Goal: Task Accomplishment & Management: Manage account settings

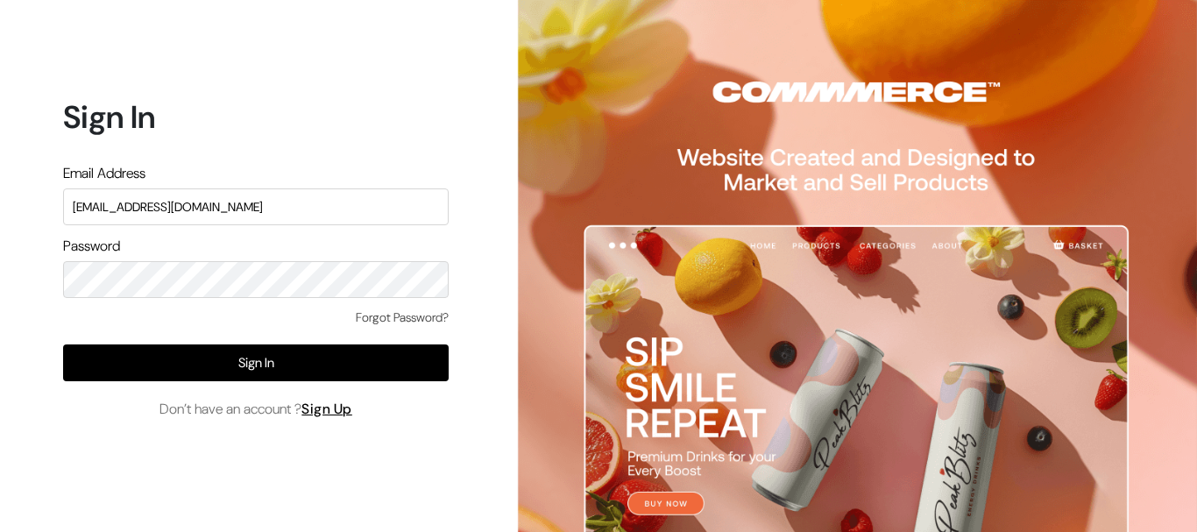
click at [381, 317] on link "Forgot Password?" at bounding box center [402, 317] width 93 height 18
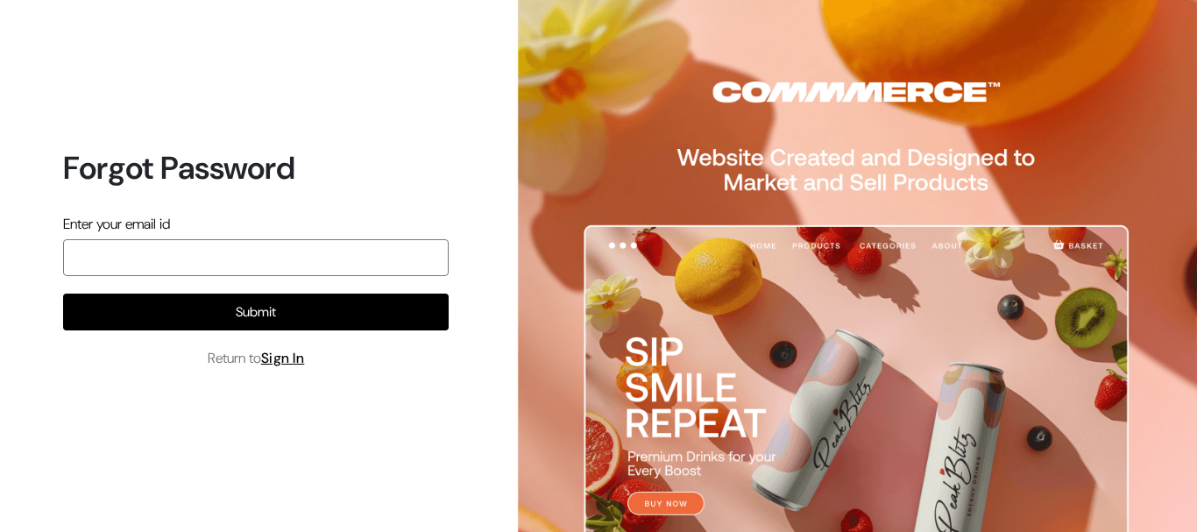
click at [194, 266] on input "email" at bounding box center [256, 257] width 386 height 37
type input "[EMAIL_ADDRESS][DOMAIN_NAME]"
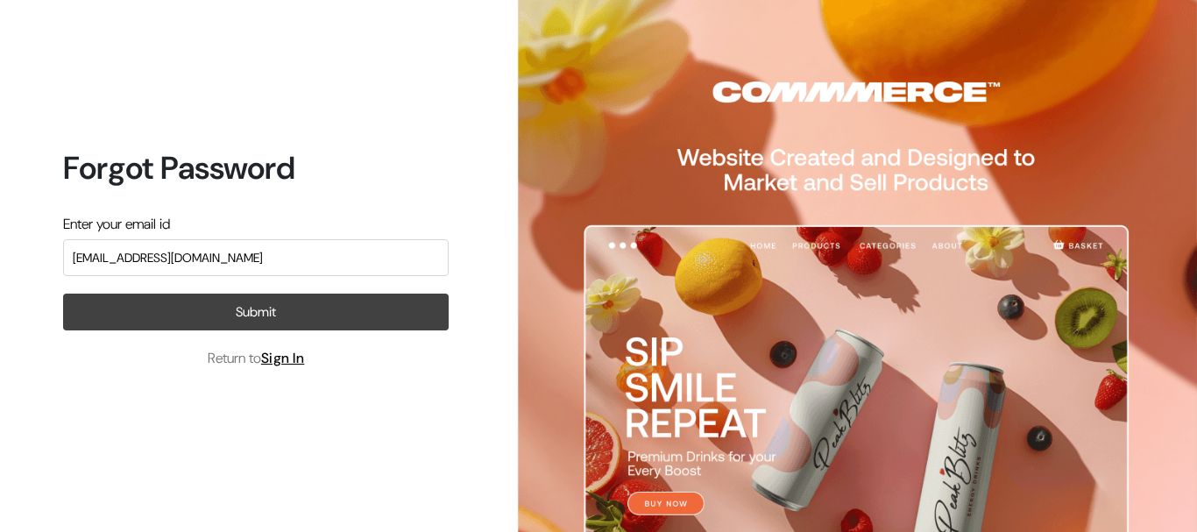
click at [212, 312] on button "Submit" at bounding box center [256, 312] width 386 height 37
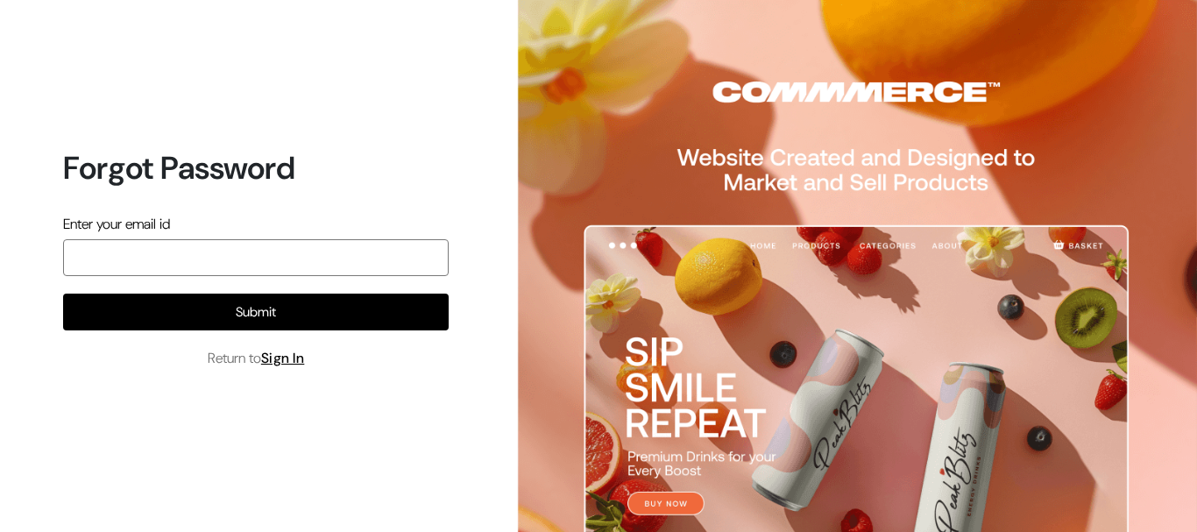
click at [263, 268] on input "email" at bounding box center [256, 257] width 386 height 37
type input "[EMAIL_ADDRESS][DOMAIN_NAME]"
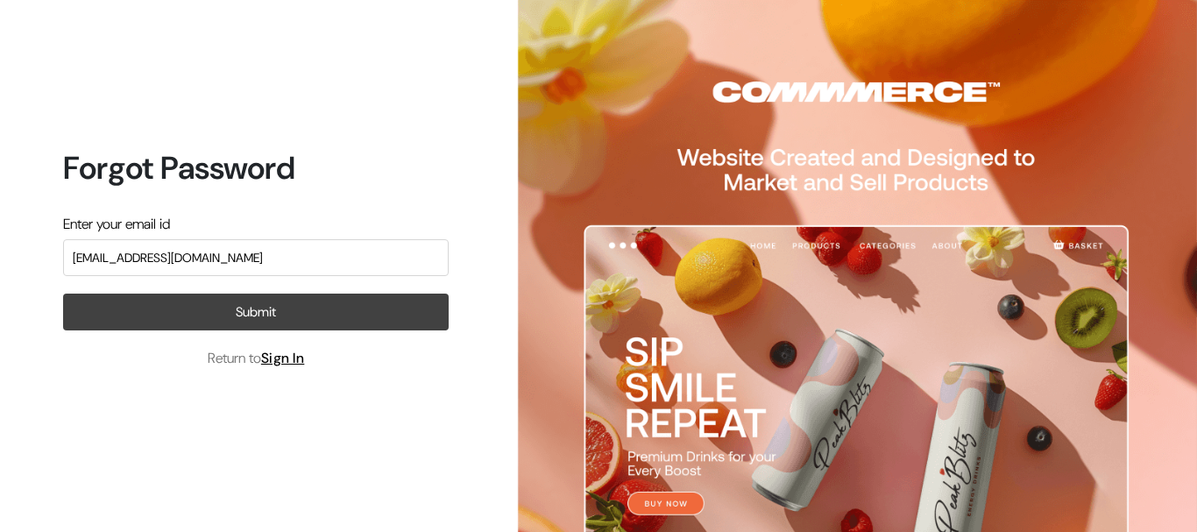
click at [259, 308] on button "Submit" at bounding box center [256, 312] width 386 height 37
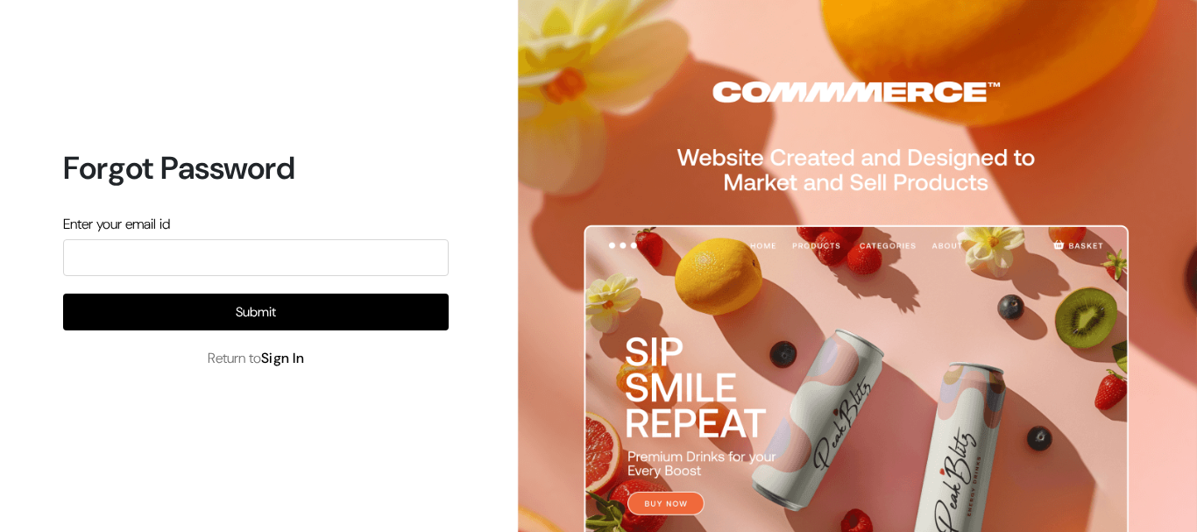
click at [286, 363] on link "Sign In" at bounding box center [283, 358] width 44 height 18
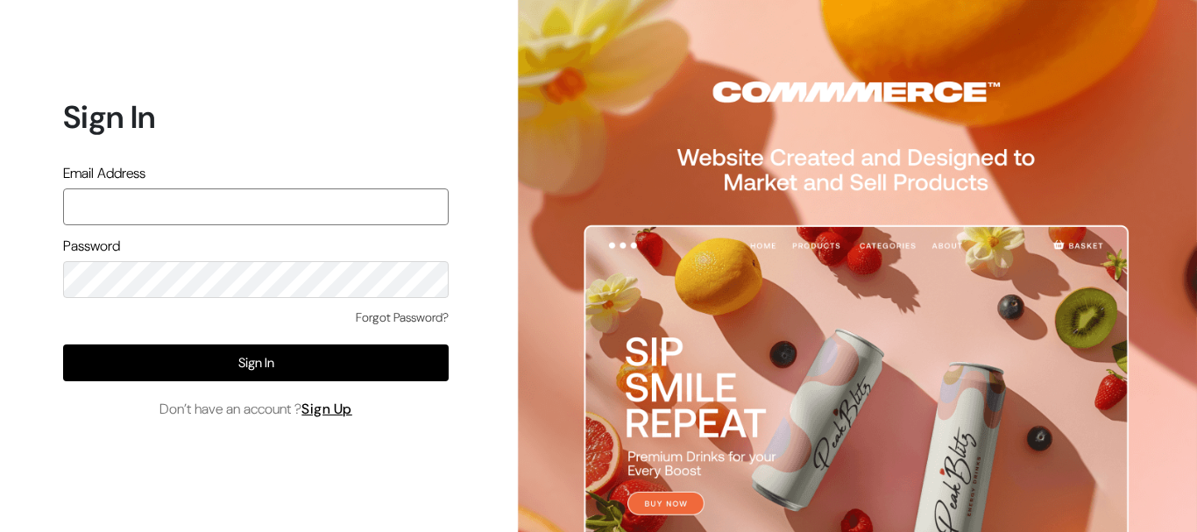
click at [369, 202] on input "text" at bounding box center [256, 206] width 386 height 37
type input "[EMAIL_ADDRESS][DOMAIN_NAME]"
click at [254, 259] on div "Password" at bounding box center [256, 267] width 386 height 62
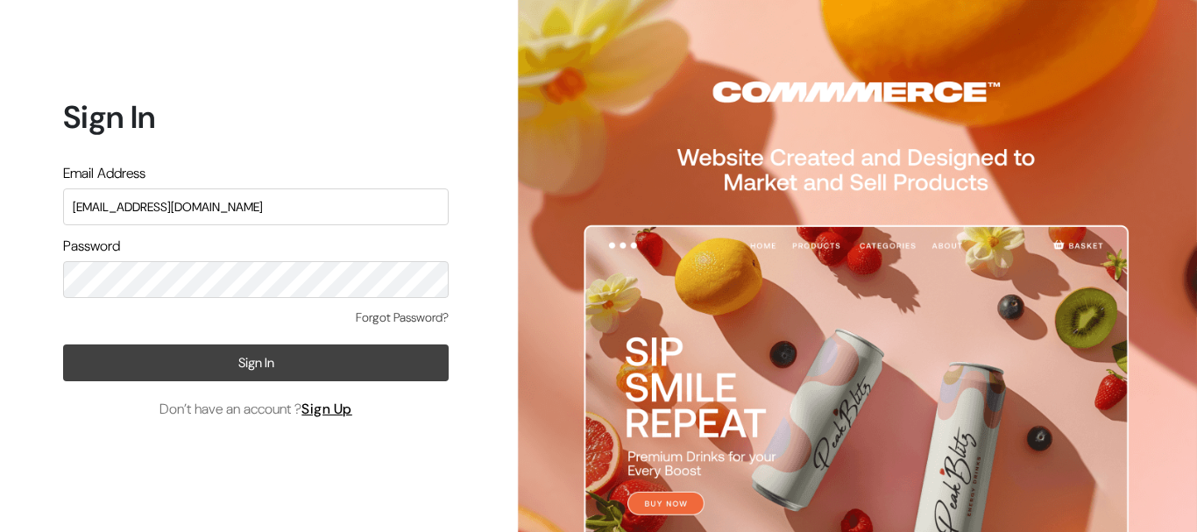
click at [270, 363] on button "Sign In" at bounding box center [256, 362] width 386 height 37
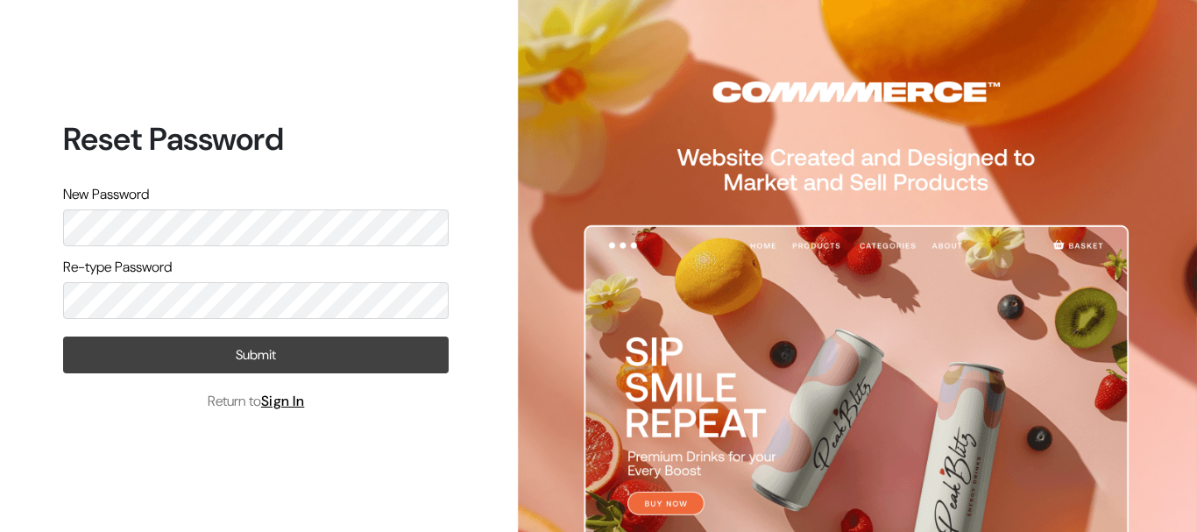
click at [266, 365] on button "Submit" at bounding box center [256, 355] width 386 height 37
